Goal: Obtain resource: Download file/media

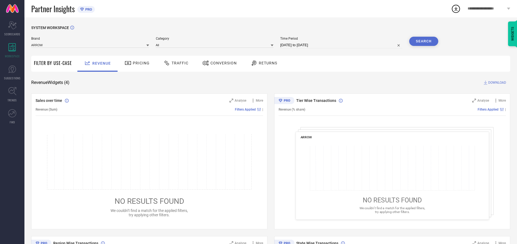
click at [175, 63] on span "Traffic" at bounding box center [180, 63] width 17 height 4
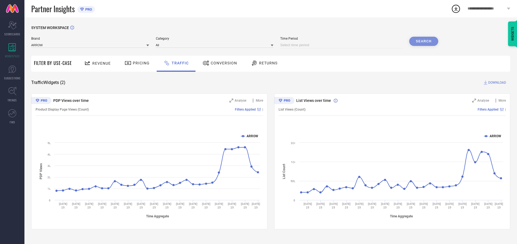
click at [342, 45] on input at bounding box center [341, 45] width 122 height 7
select select "8"
select select "2025"
select select "9"
select select "2025"
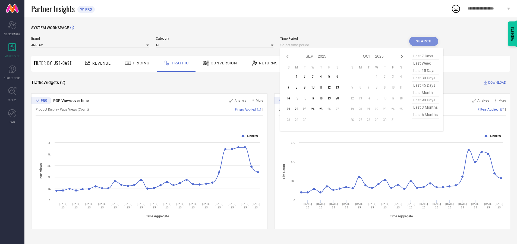
click at [323, 109] on td "25" at bounding box center [321, 109] width 8 height 8
type input "[DATE] to [DATE]"
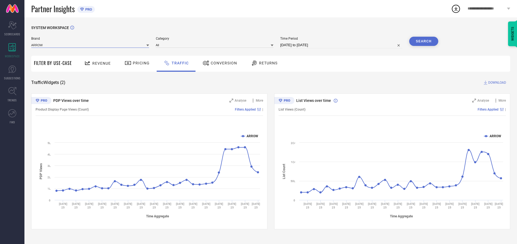
click at [90, 45] on input at bounding box center [90, 45] width 118 height 6
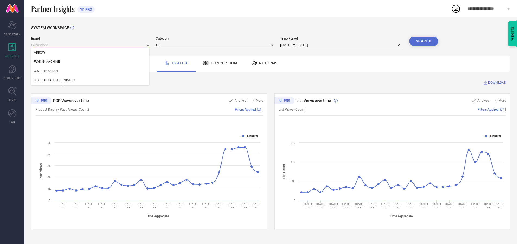
click at [90, 45] on input at bounding box center [90, 45] width 118 height 6
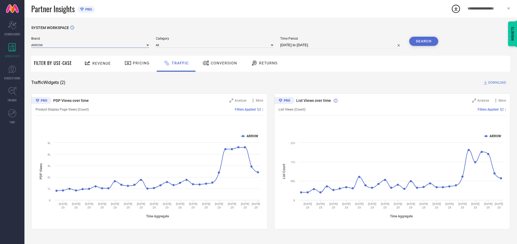
click at [90, 45] on input at bounding box center [90, 45] width 118 height 6
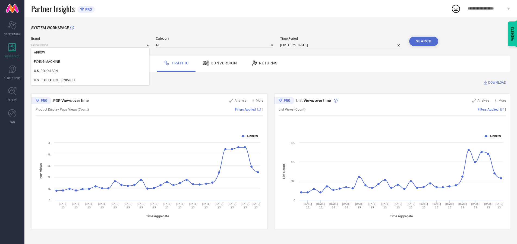
click at [90, 71] on div "U.S. POLO ASSN." at bounding box center [90, 70] width 118 height 9
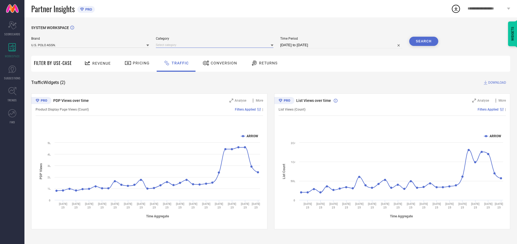
click at [216, 45] on input at bounding box center [215, 45] width 118 height 6
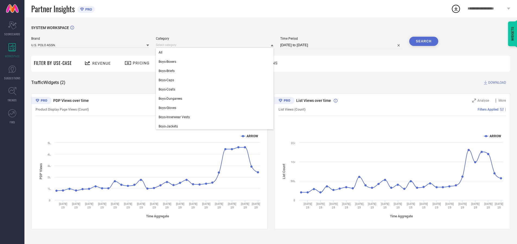
click at [216, 52] on div "All" at bounding box center [215, 52] width 118 height 9
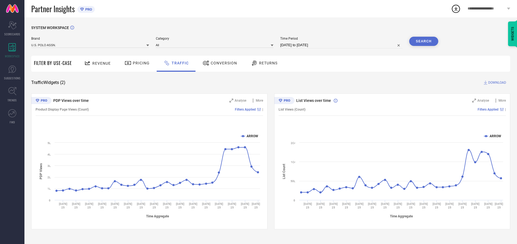
click at [424, 41] on button "Search" at bounding box center [424, 41] width 29 height 9
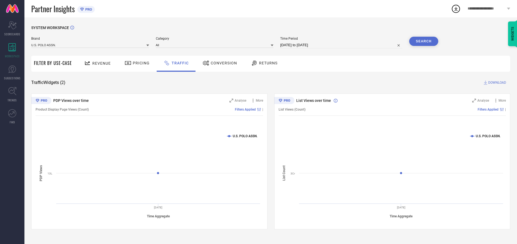
click at [497, 83] on span "DOWNLOAD" at bounding box center [498, 82] width 18 height 5
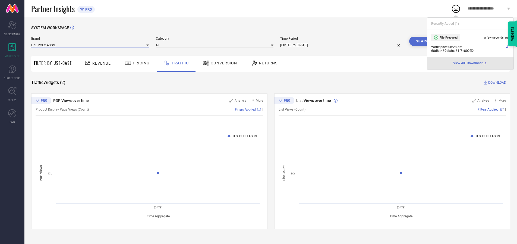
click at [90, 45] on input at bounding box center [90, 45] width 118 height 6
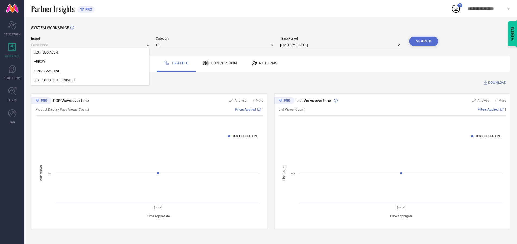
click at [90, 80] on div "U.S. POLO ASSN. DENIM CO." at bounding box center [90, 80] width 118 height 9
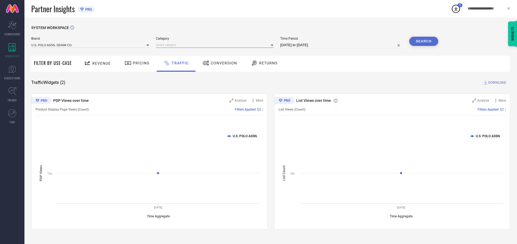
click at [216, 45] on input at bounding box center [215, 45] width 118 height 6
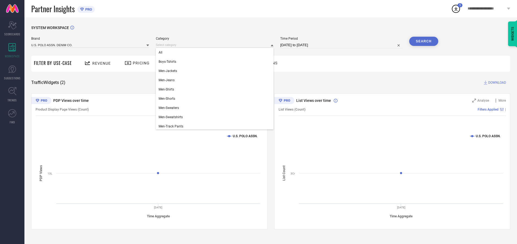
click at [216, 52] on div "All" at bounding box center [215, 52] width 118 height 9
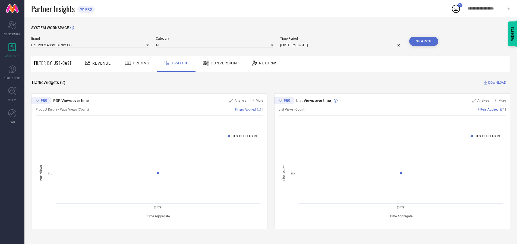
click at [424, 41] on button "Search" at bounding box center [424, 41] width 29 height 9
click at [497, 83] on span "DOWNLOAD" at bounding box center [498, 82] width 18 height 5
